Goal: Task Accomplishment & Management: Manage account settings

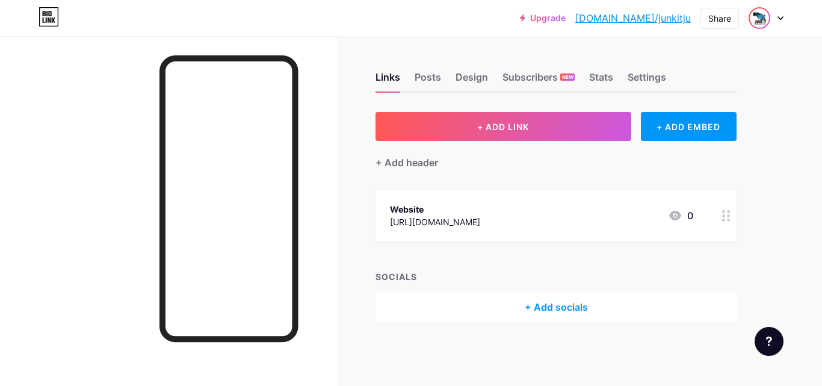
click at [763, 21] on img at bounding box center [759, 17] width 19 height 19
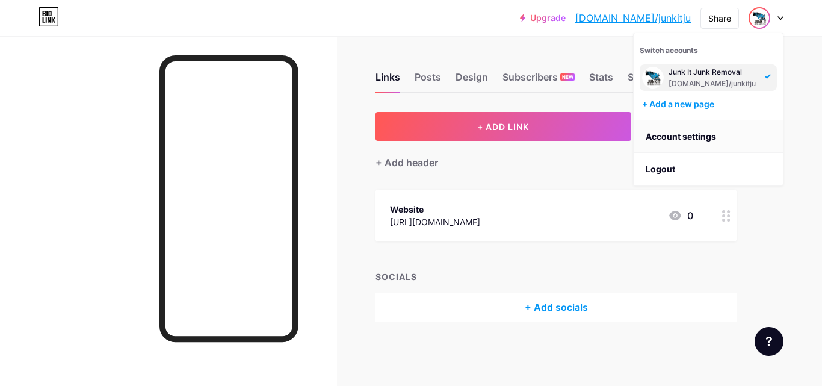
click at [699, 134] on link "Account settings" at bounding box center [708, 136] width 149 height 32
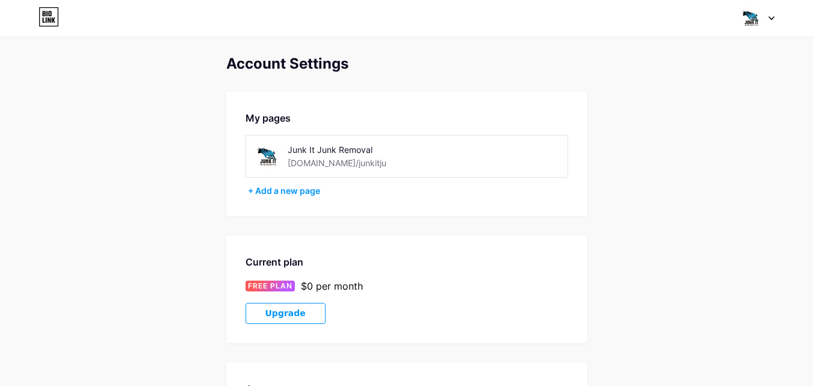
click at [348, 164] on div "Junk It Junk Removal [DOMAIN_NAME]/junkitju" at bounding box center [373, 156] width 170 height 27
click at [757, 21] on img at bounding box center [750, 18] width 23 height 23
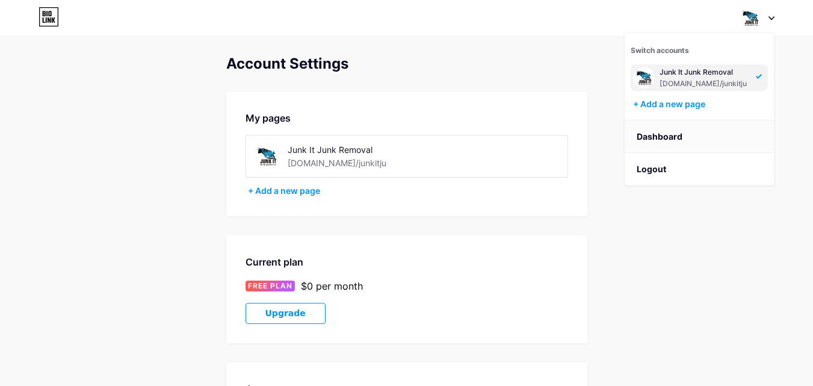
click at [664, 135] on link "Dashboard" at bounding box center [699, 136] width 149 height 32
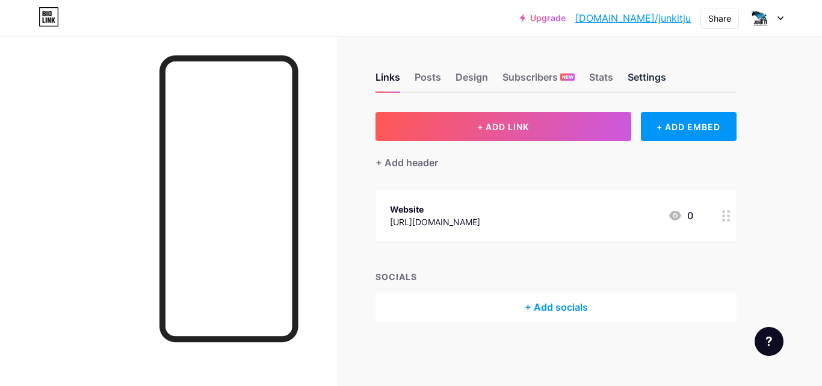
click at [645, 79] on div "Settings" at bounding box center [647, 81] width 39 height 22
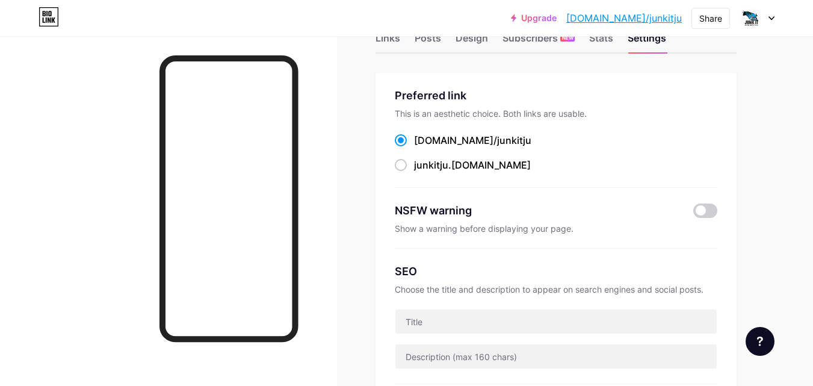
scroll to position [60, 0]
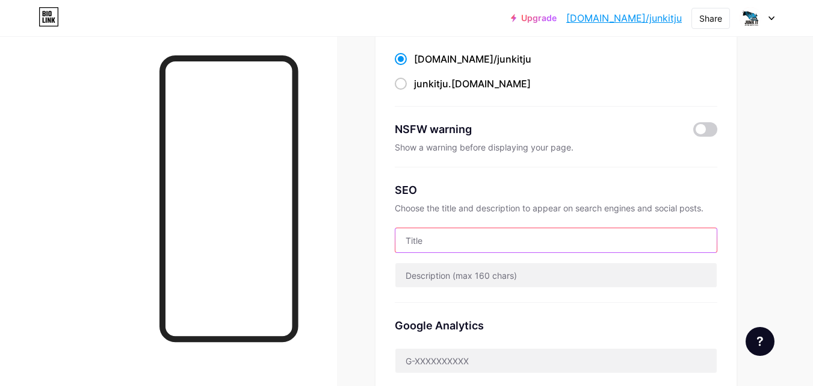
click at [436, 245] on input "text" at bounding box center [555, 240] width 321 height 24
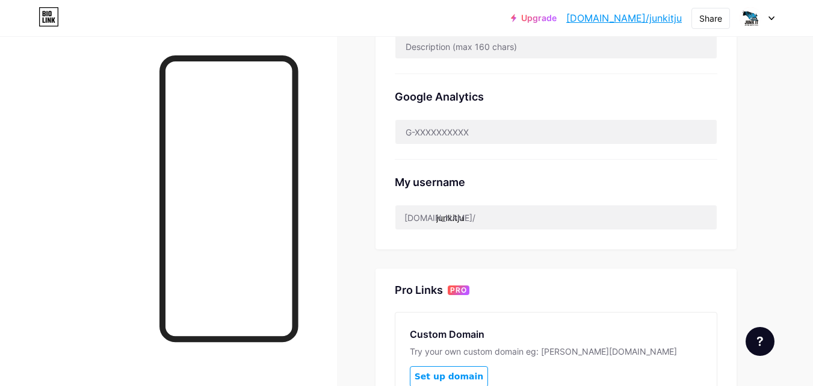
scroll to position [421, 0]
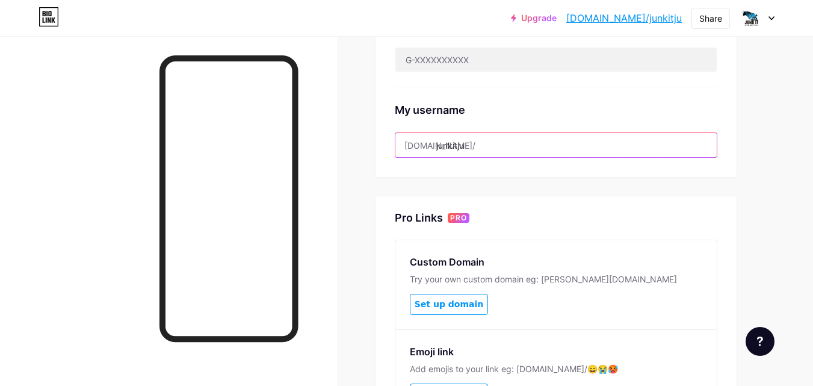
click at [505, 143] on input "junkitju" at bounding box center [555, 145] width 321 height 24
paste input "nkremoval"
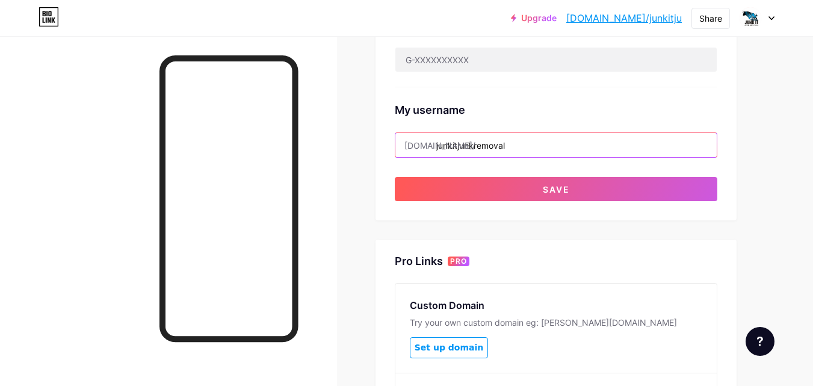
type input "junkitjunkremoval"
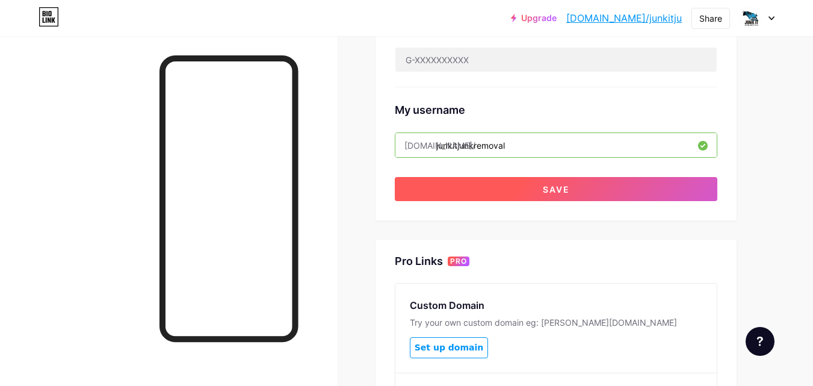
click at [601, 187] on button "Save" at bounding box center [556, 189] width 323 height 24
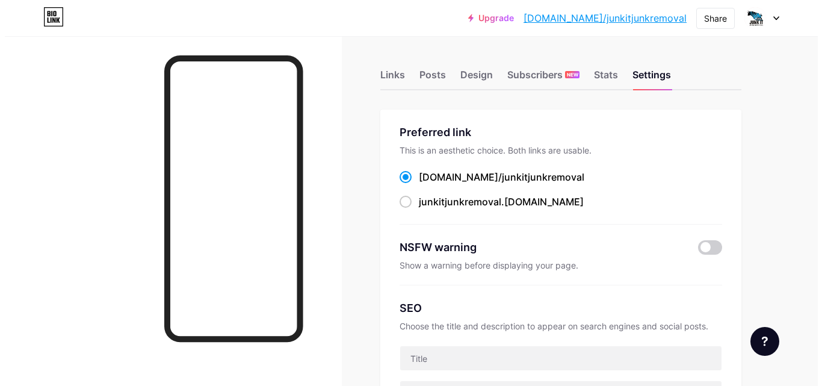
scroll to position [0, 0]
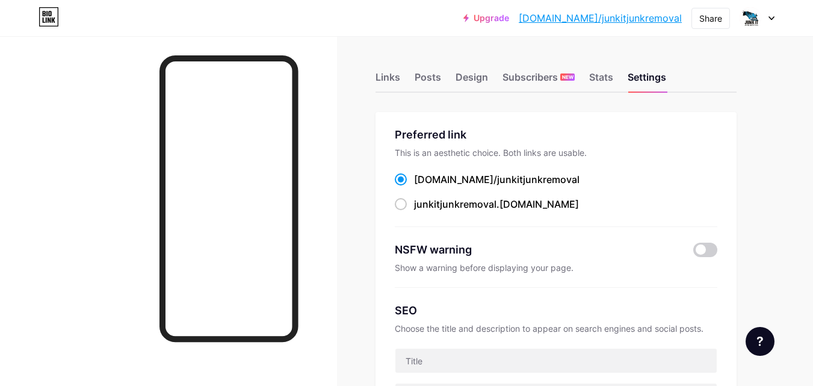
click at [401, 72] on div "Links Posts Design Subscribers NEW Stats Settings" at bounding box center [556, 72] width 361 height 42
click at [57, 19] on icon at bounding box center [49, 16] width 20 height 19
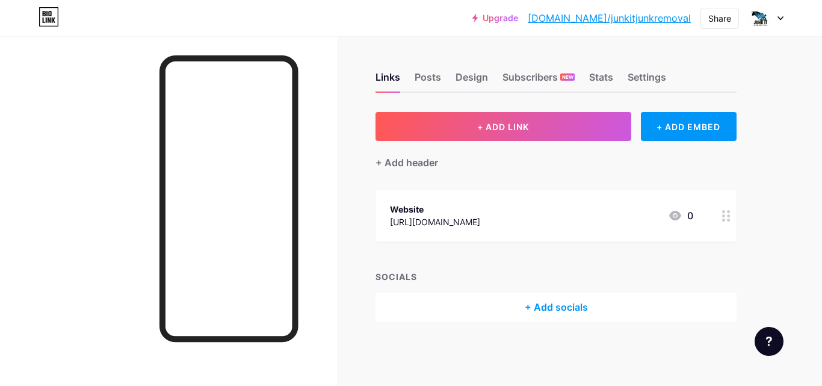
click at [556, 300] on div "+ Add socials" at bounding box center [556, 306] width 361 height 29
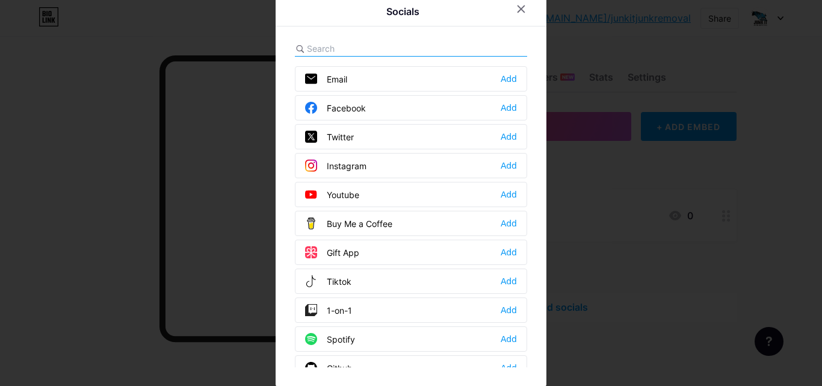
scroll to position [4, 0]
click at [373, 81] on div "Email Add" at bounding box center [411, 78] width 232 height 25
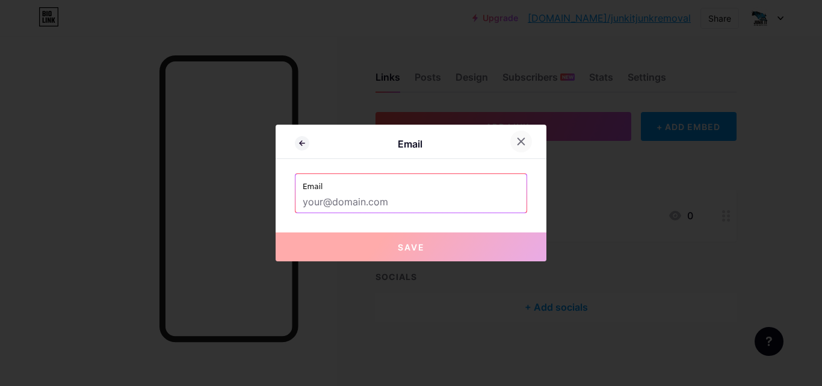
click at [517, 138] on icon at bounding box center [521, 142] width 10 height 10
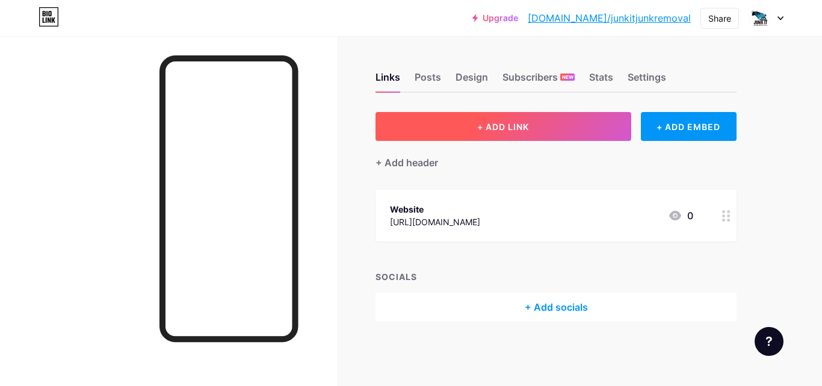
click at [519, 125] on span "+ ADD LINK" at bounding box center [503, 127] width 52 height 10
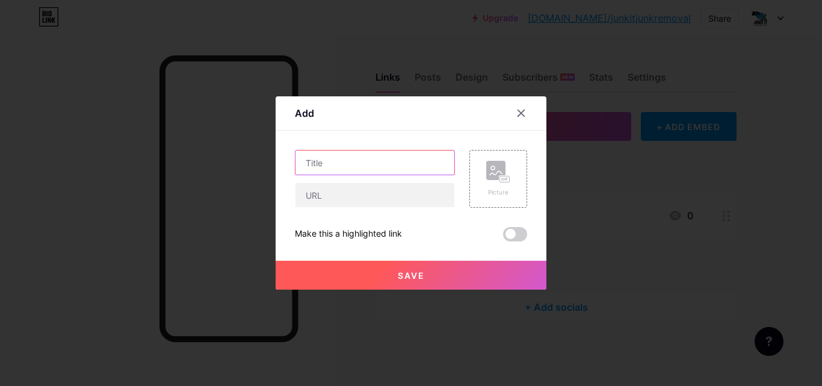
click at [341, 162] on input "text" at bounding box center [374, 162] width 159 height 24
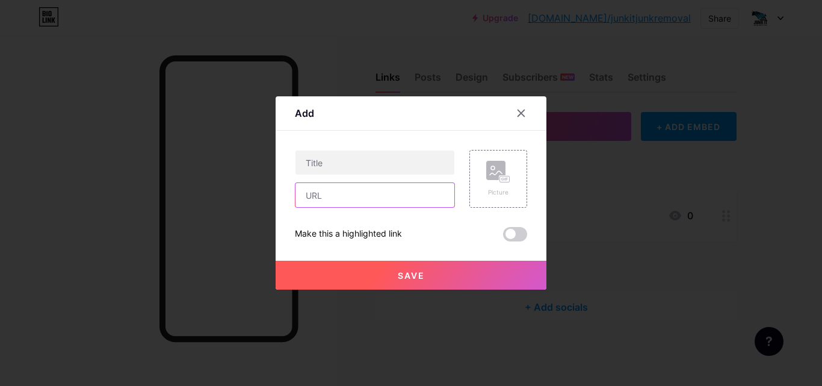
click at [336, 195] on input "text" at bounding box center [374, 195] width 159 height 24
paste input "[URL][DOMAIN_NAME]"
type input "[URL][DOMAIN_NAME]"
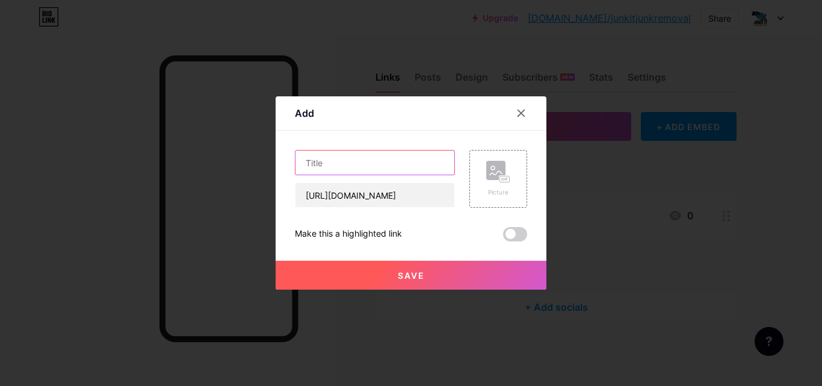
click at [326, 158] on input "text" at bounding box center [374, 162] width 159 height 24
paste input "Portland’s Trusted Commercial Junk Removal Experts"
type input "Portland’s Trusted Commercial Junk Removal Experts"
click at [386, 119] on div "Add" at bounding box center [411, 116] width 271 height 28
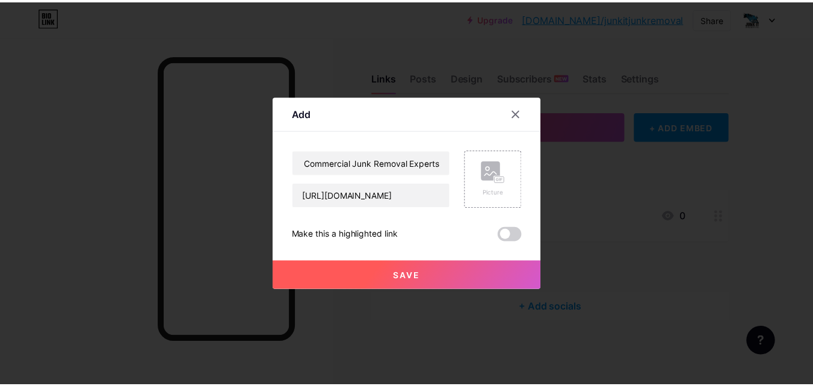
scroll to position [0, 0]
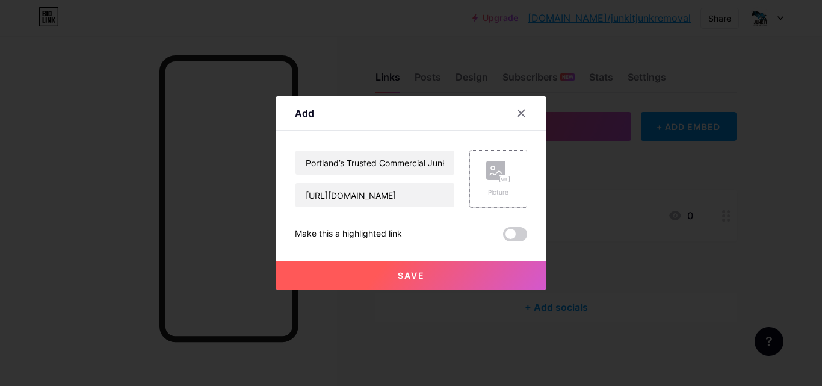
click at [491, 191] on div "Picture" at bounding box center [498, 192] width 24 height 9
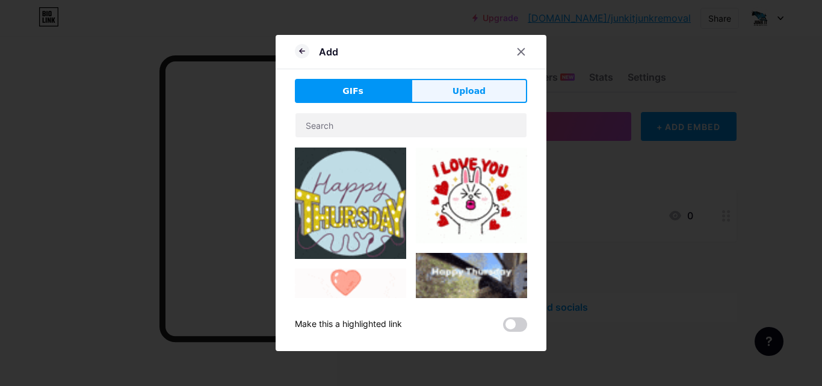
click at [443, 82] on button "Upload" at bounding box center [469, 91] width 116 height 24
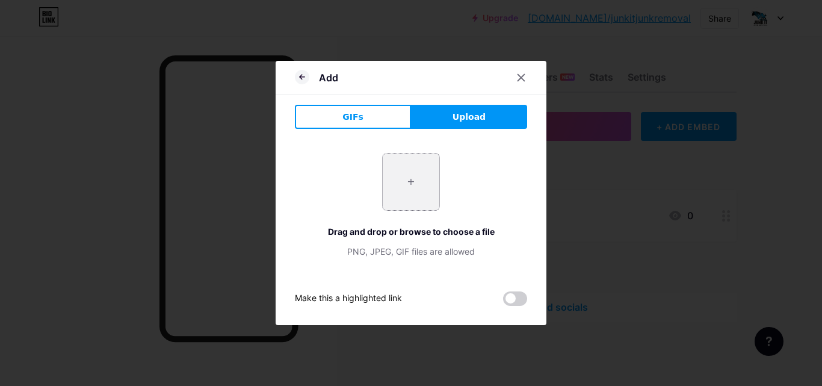
click at [405, 194] on input "file" at bounding box center [411, 181] width 57 height 57
click at [424, 172] on input "file" at bounding box center [411, 181] width 57 height 57
type input "C:\fakepath\Portland Bulky Waste Removal Services.jpg"
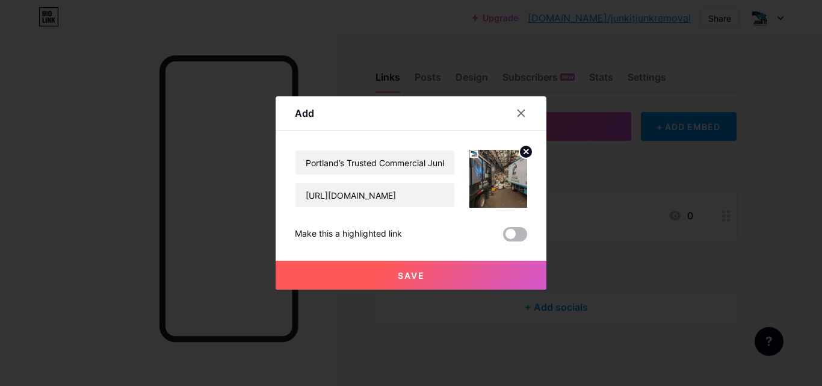
click at [508, 232] on span at bounding box center [515, 234] width 24 height 14
click at [503, 237] on input "checkbox" at bounding box center [503, 237] width 0 height 0
click at [425, 264] on button "Save" at bounding box center [411, 275] width 271 height 29
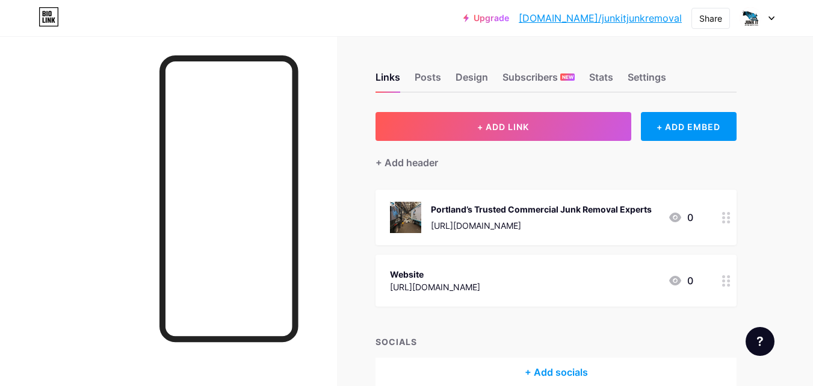
click at [662, 16] on link "[DOMAIN_NAME]/junkitjunkremoval" at bounding box center [600, 18] width 163 height 14
